Goal: Task Accomplishment & Management: Manage account settings

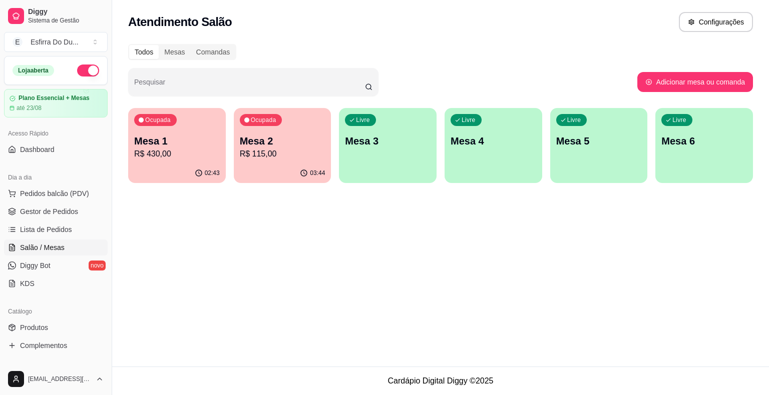
click at [286, 161] on div "Ocupada Mesa 2 R$ 115,00" at bounding box center [283, 136] width 98 height 56
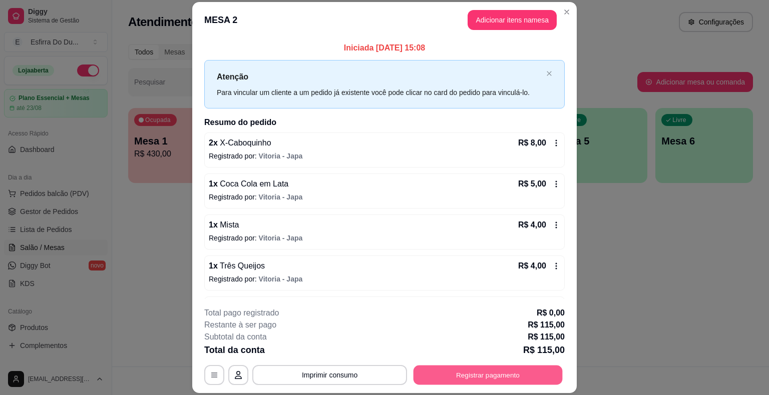
click at [499, 371] on button "Registrar pagamento" at bounding box center [487, 376] width 149 height 20
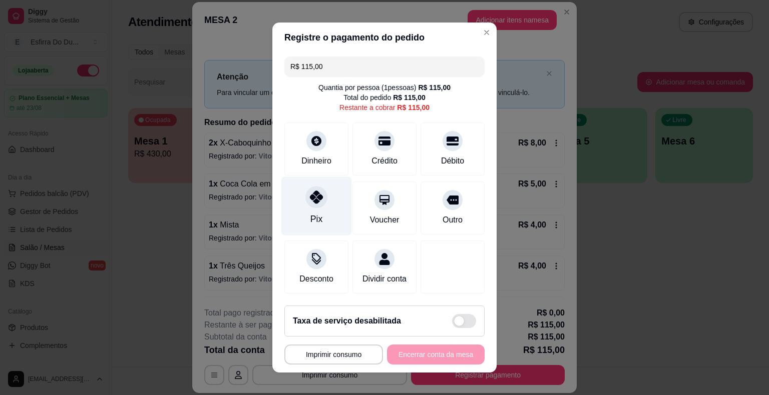
click at [313, 206] on div at bounding box center [316, 197] width 22 height 22
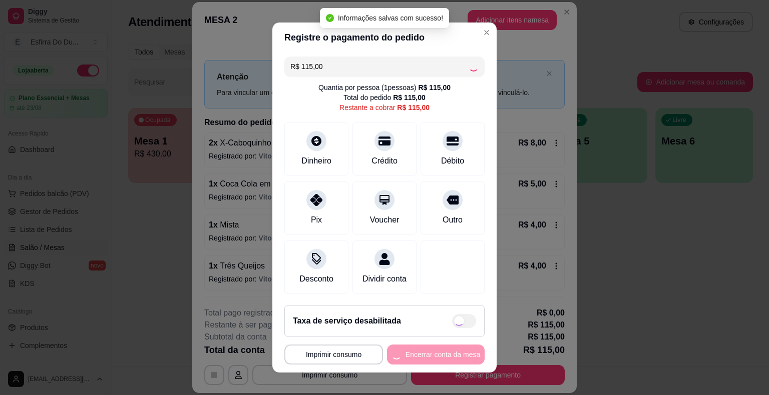
type input "R$ 0,00"
click at [420, 349] on button "Encerrar conta da mesa" at bounding box center [436, 355] width 98 height 20
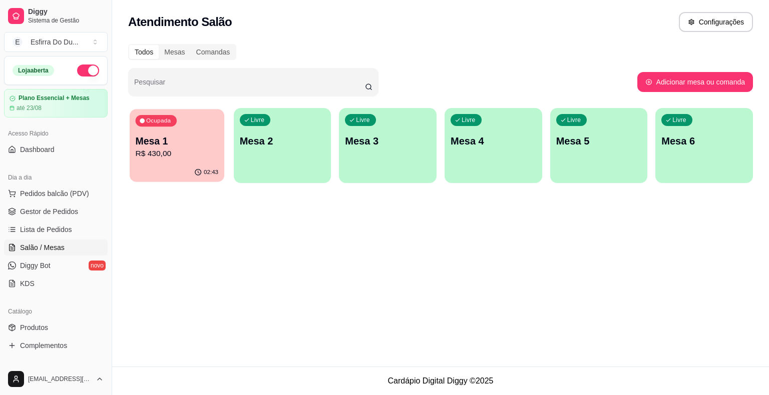
click at [188, 150] on p "R$ 430,00" at bounding box center [177, 154] width 83 height 12
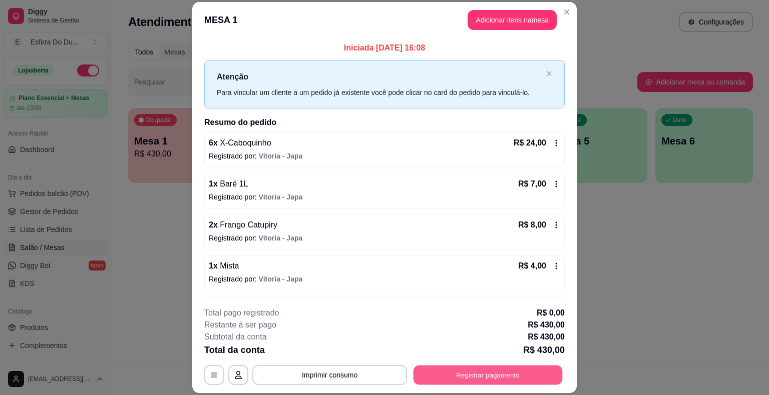
click at [487, 371] on button "Registrar pagamento" at bounding box center [487, 376] width 149 height 20
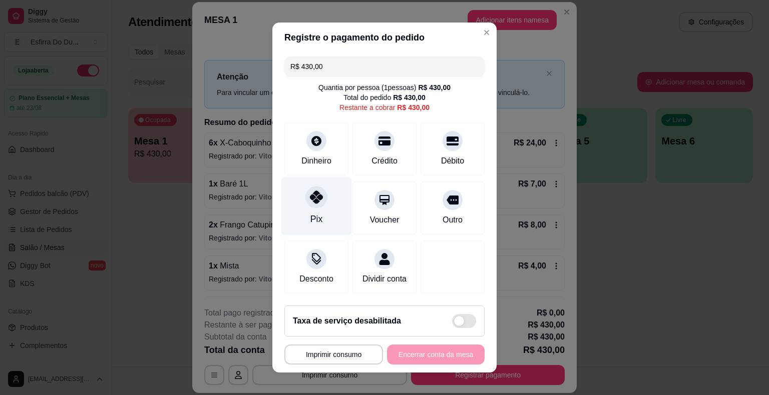
click at [300, 204] on div "Pix" at bounding box center [316, 206] width 71 height 59
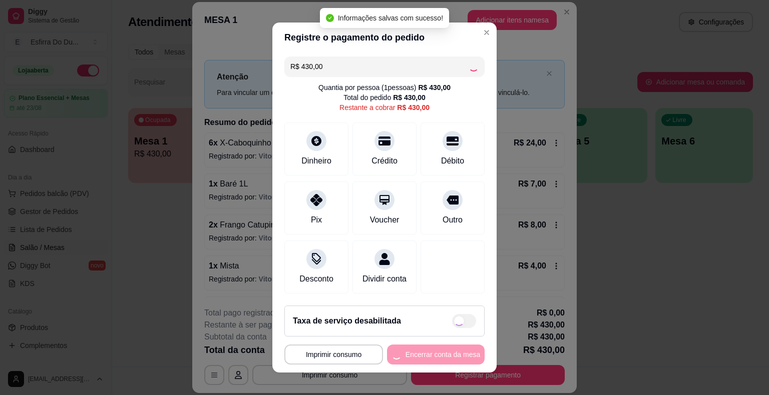
type input "R$ 0,00"
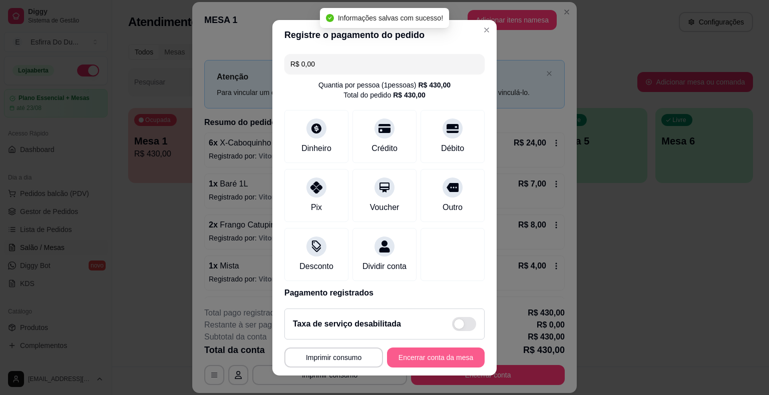
click at [407, 354] on button "Encerrar conta da mesa" at bounding box center [436, 358] width 98 height 20
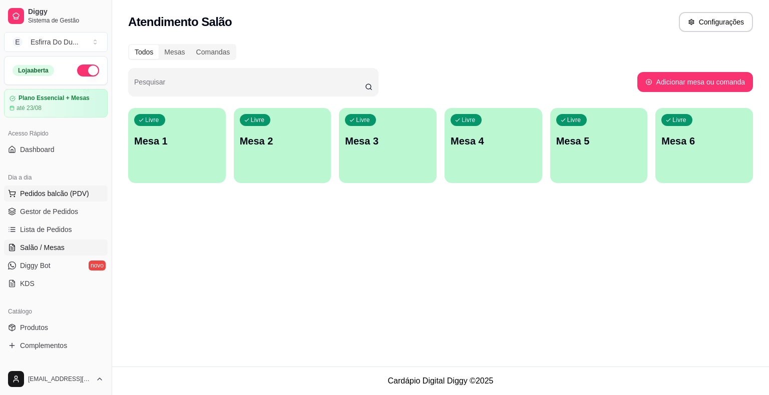
click at [48, 193] on span "Pedidos balcão (PDV)" at bounding box center [54, 194] width 69 height 10
